Goal: Task Accomplishment & Management: Manage account settings

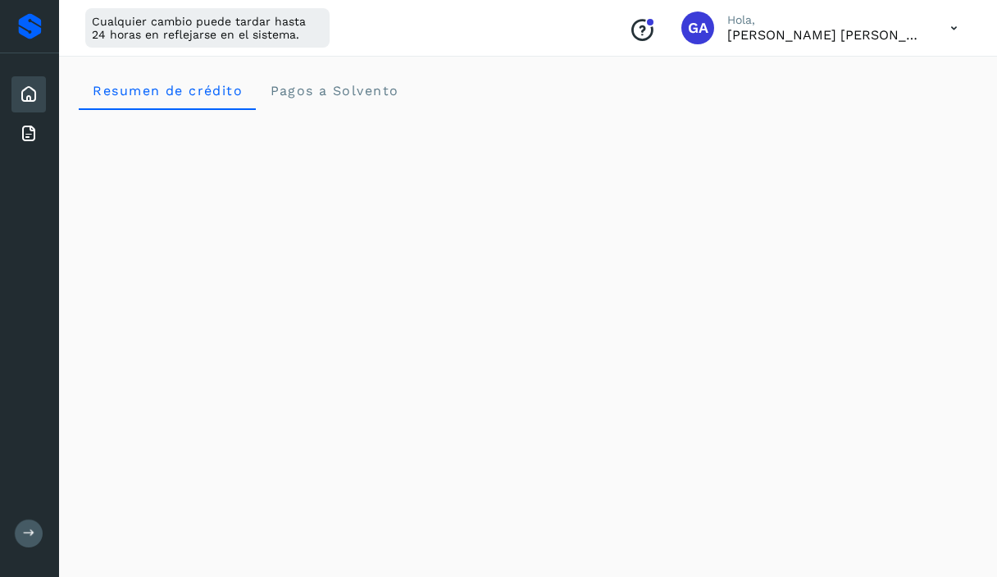
click at [958, 22] on icon at bounding box center [954, 28] width 34 height 34
click at [863, 103] on div "Cerrar sesión" at bounding box center [872, 105] width 195 height 31
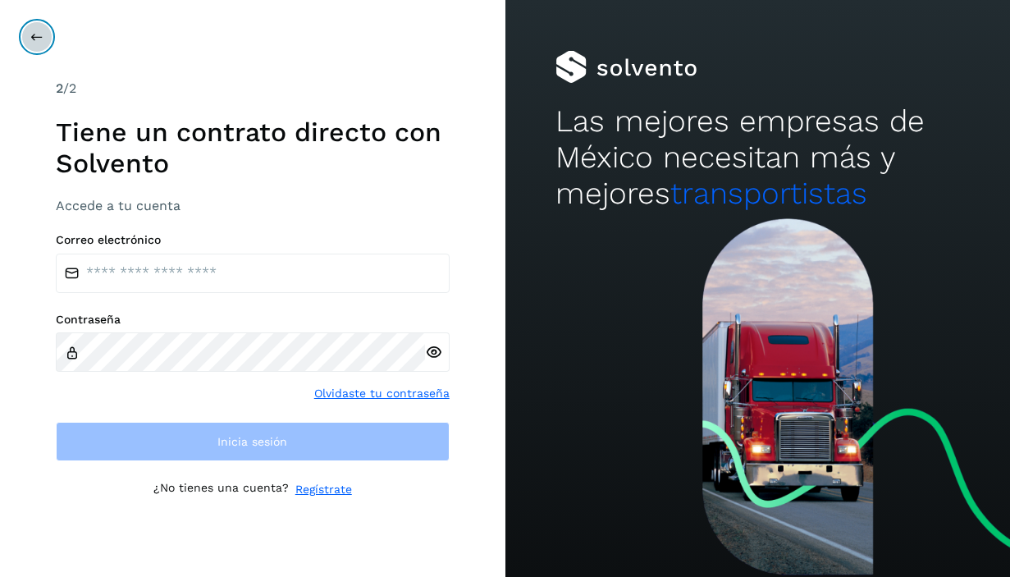
click at [28, 36] on button at bounding box center [36, 36] width 31 height 31
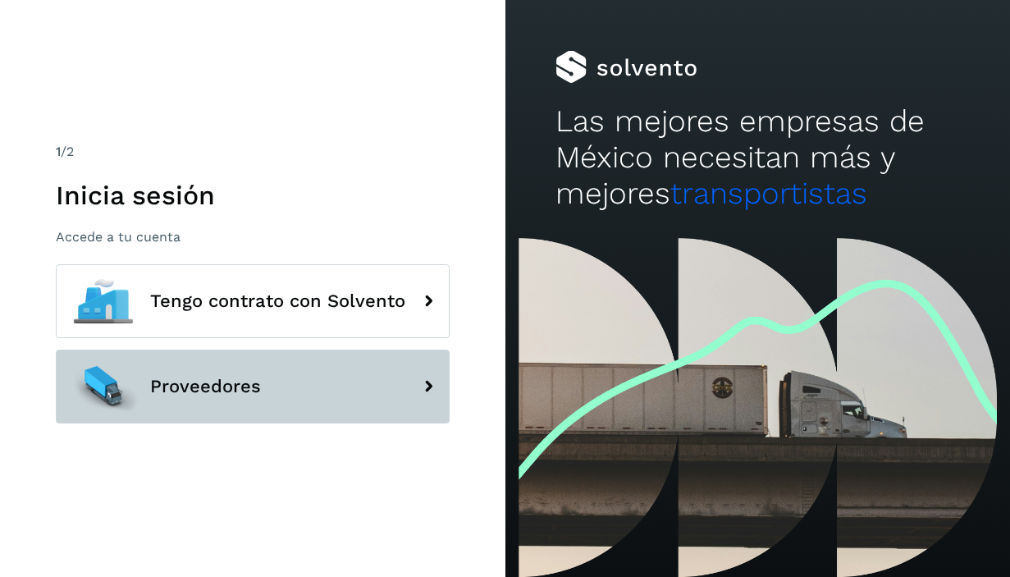
click at [144, 381] on button "Proveedores" at bounding box center [253, 386] width 394 height 74
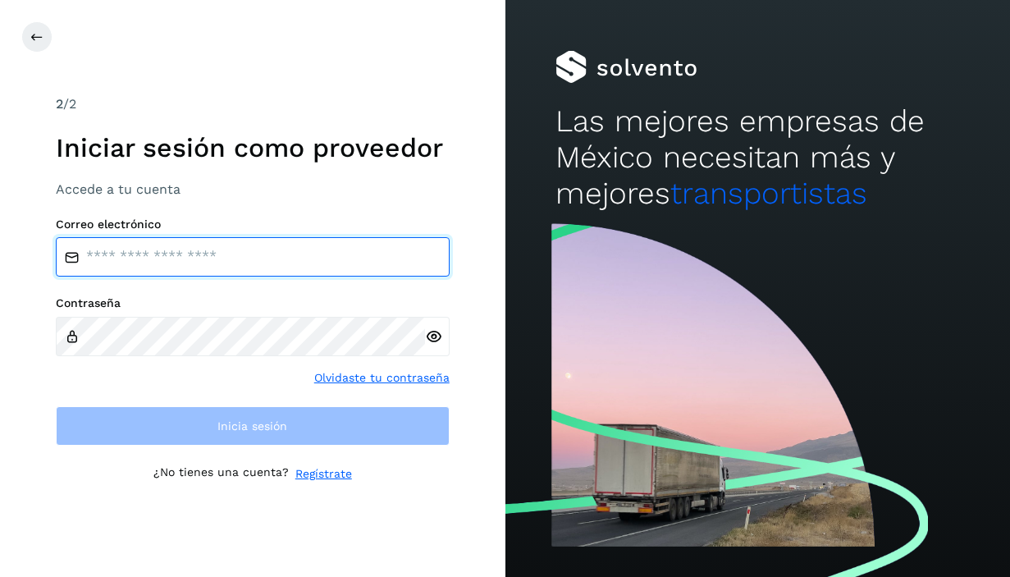
click at [192, 254] on input "email" at bounding box center [253, 256] width 394 height 39
type input "**********"
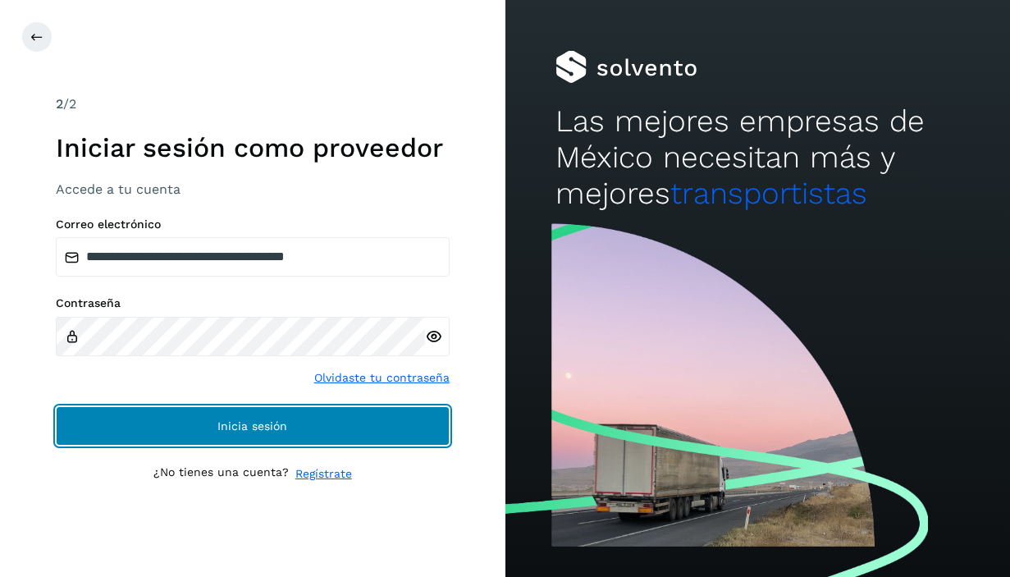
click at [180, 415] on button "Inicia sesión" at bounding box center [253, 425] width 394 height 39
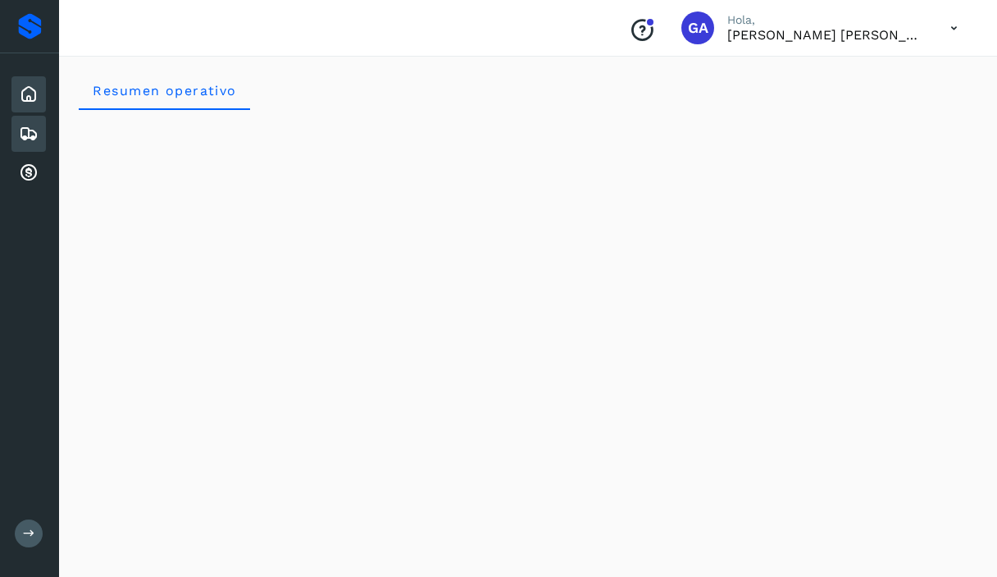
click at [25, 134] on icon at bounding box center [29, 134] width 20 height 20
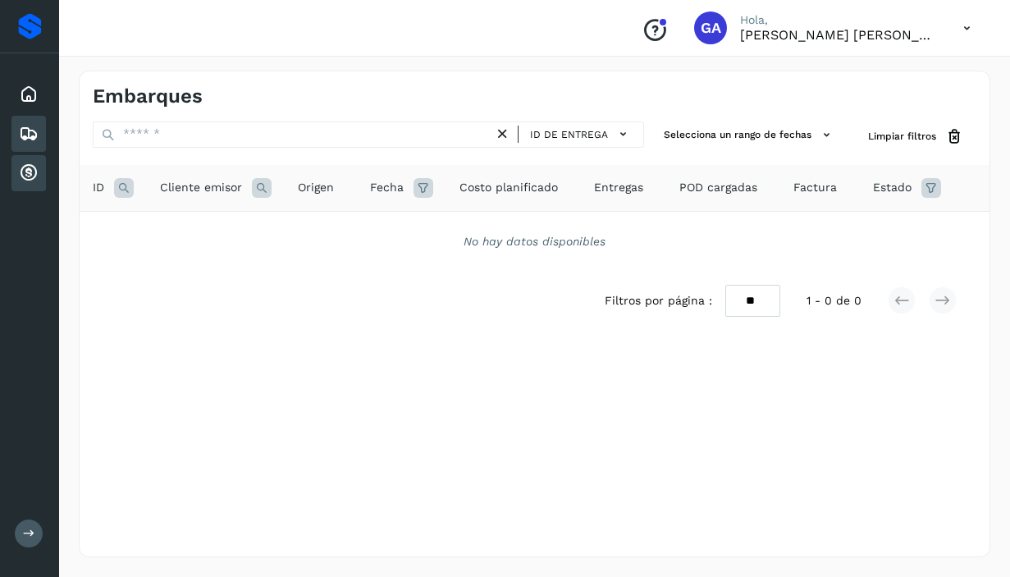
click at [30, 177] on icon at bounding box center [29, 173] width 20 height 20
click at [36, 164] on icon at bounding box center [29, 173] width 20 height 20
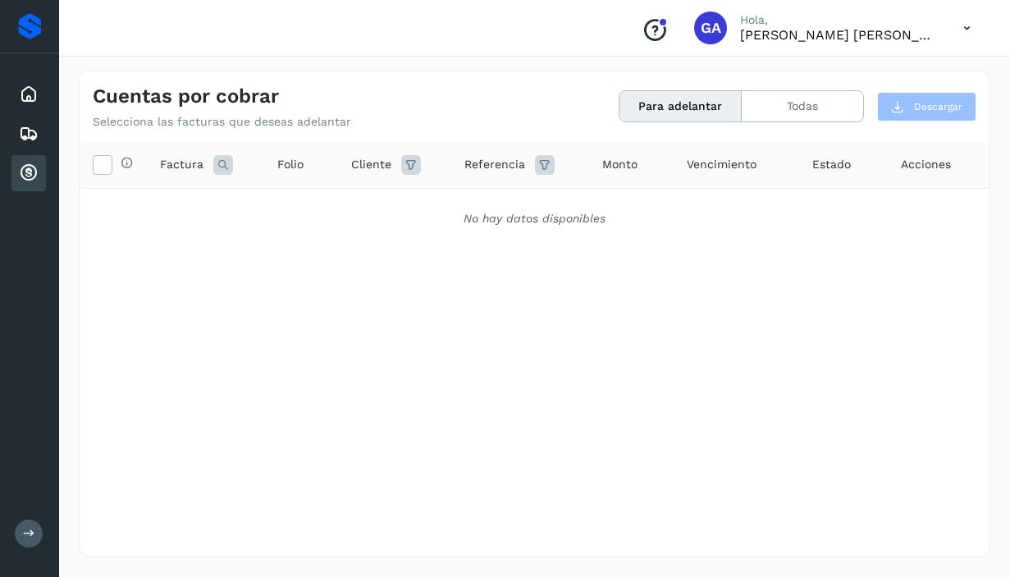
click at [707, 94] on button "Para adelantar" at bounding box center [680, 106] width 122 height 30
